Goal: Communication & Community: Answer question/provide support

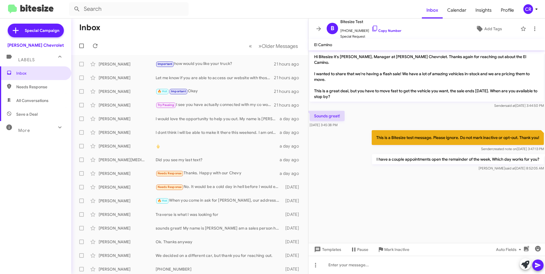
click at [21, 87] on span "Needs Response" at bounding box center [40, 87] width 48 height 6
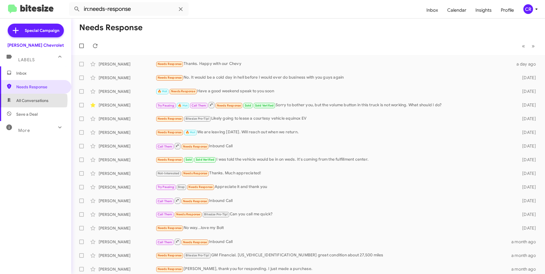
click at [27, 100] on span "All Conversations" at bounding box center [32, 101] width 32 height 6
type input "in:all-conversations"
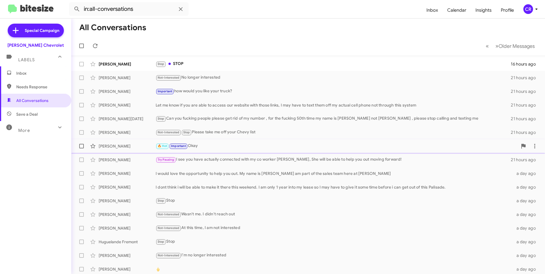
click at [131, 147] on div "[PERSON_NAME]" at bounding box center [127, 146] width 57 height 6
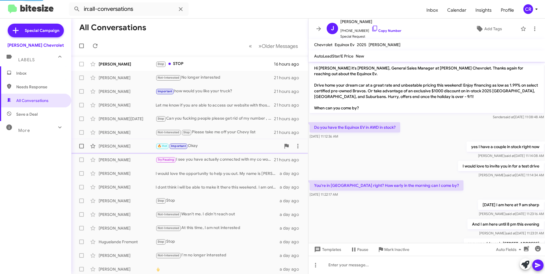
scroll to position [88, 0]
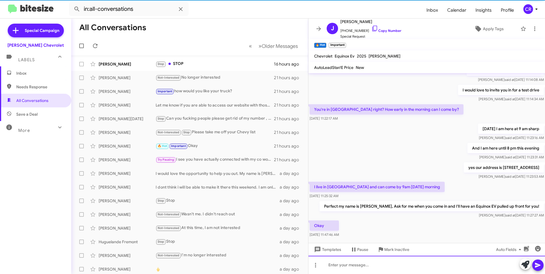
click at [372, 266] on div at bounding box center [427, 265] width 237 height 18
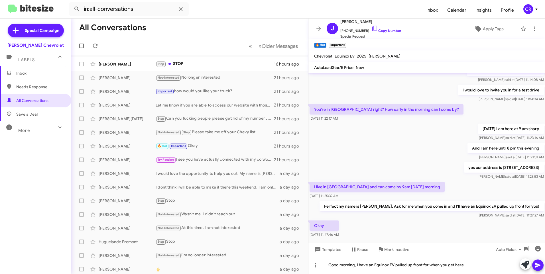
click at [537, 266] on icon at bounding box center [538, 265] width 7 height 7
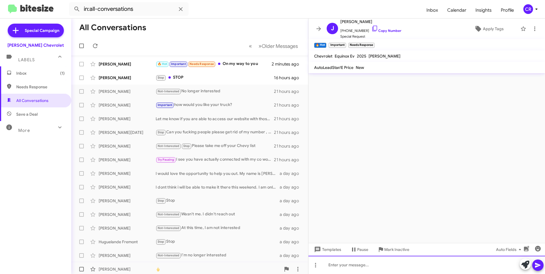
scroll to position [0, 0]
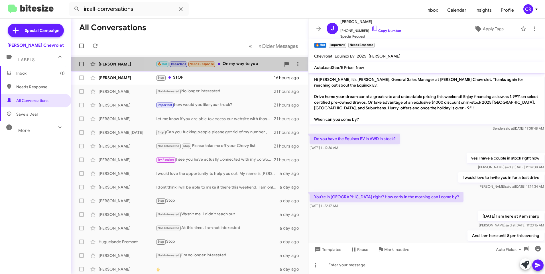
click at [244, 64] on div "🔥 Hot Important Needs Response On my way to you" at bounding box center [218, 64] width 125 height 7
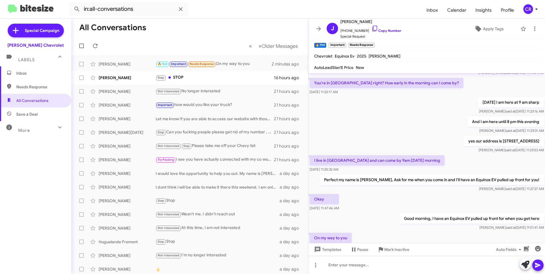
scroll to position [141, 0]
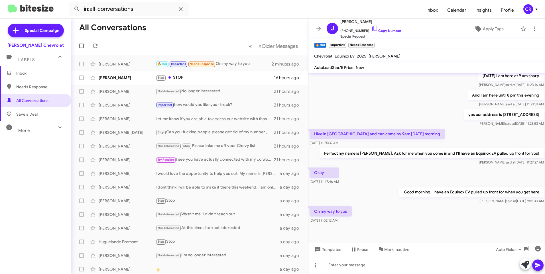
click at [354, 266] on div at bounding box center [427, 265] width 237 height 18
click at [537, 264] on icon at bounding box center [537, 265] width 5 height 5
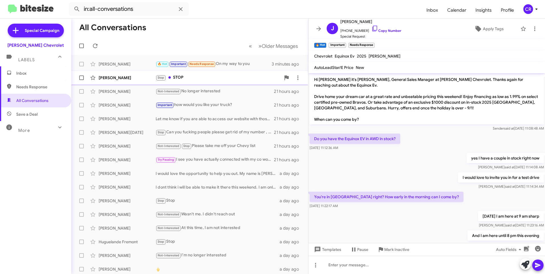
click at [190, 79] on div "Stop STOP" at bounding box center [218, 77] width 125 height 7
